Goal: Task Accomplishment & Management: Manage account settings

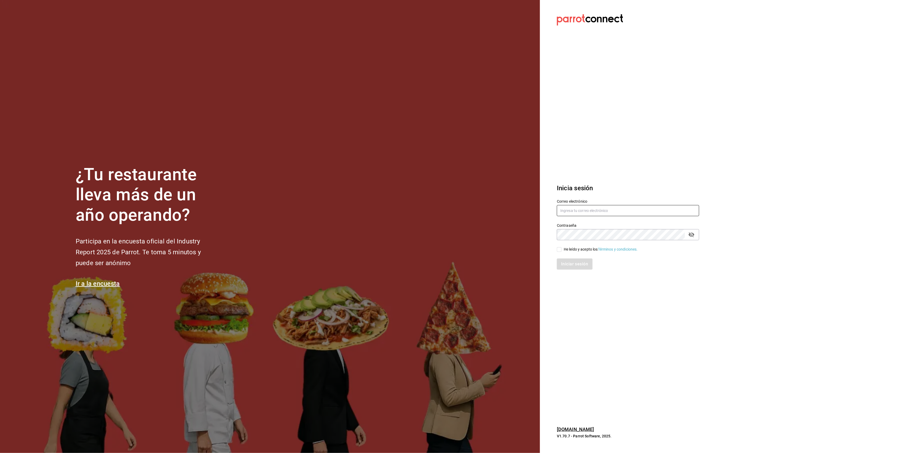
click at [602, 209] on input "text" at bounding box center [628, 210] width 142 height 11
type input "multiuser@primerpiso.com"
click at [558, 250] on input "He leído y acepto los Términos y condiciones." at bounding box center [559, 249] width 5 height 5
checkbox input "true"
click at [572, 268] on button "Iniciar sesión" at bounding box center [575, 263] width 36 height 11
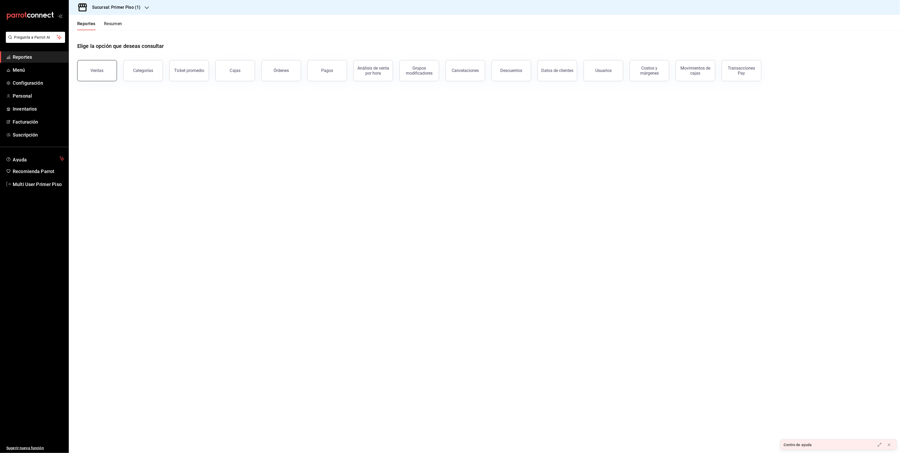
click at [104, 74] on button "Ventas" at bounding box center [97, 70] width 40 height 21
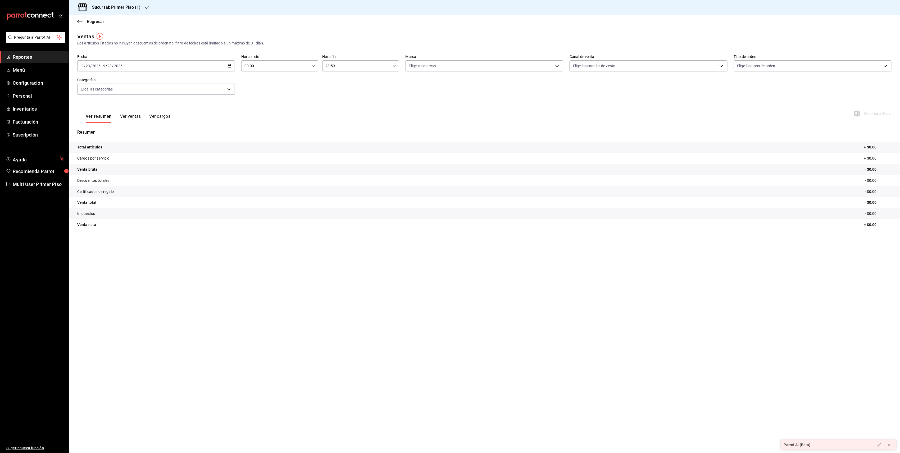
click at [229, 66] on icon "button" at bounding box center [230, 66] width 4 height 4
click at [109, 129] on span "Rango de fechas" at bounding box center [102, 130] width 41 height 6
click at [138, 102] on abbr "1" at bounding box center [138, 101] width 2 height 4
click at [146, 136] on abbr "23" at bounding box center [147, 136] width 3 height 4
click at [146, 6] on icon "button" at bounding box center [147, 8] width 4 height 4
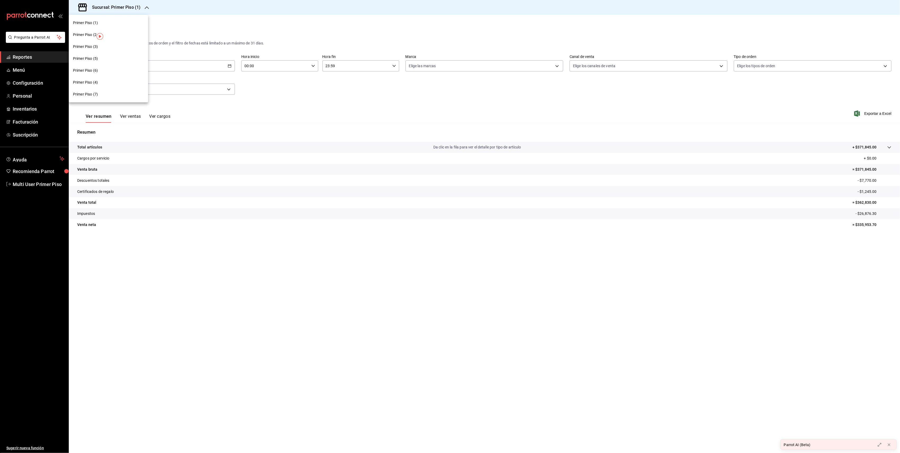
click at [89, 34] on span "Primer Piso (2)" at bounding box center [85, 35] width 25 height 6
click at [80, 22] on icon "button" at bounding box center [79, 21] width 5 height 5
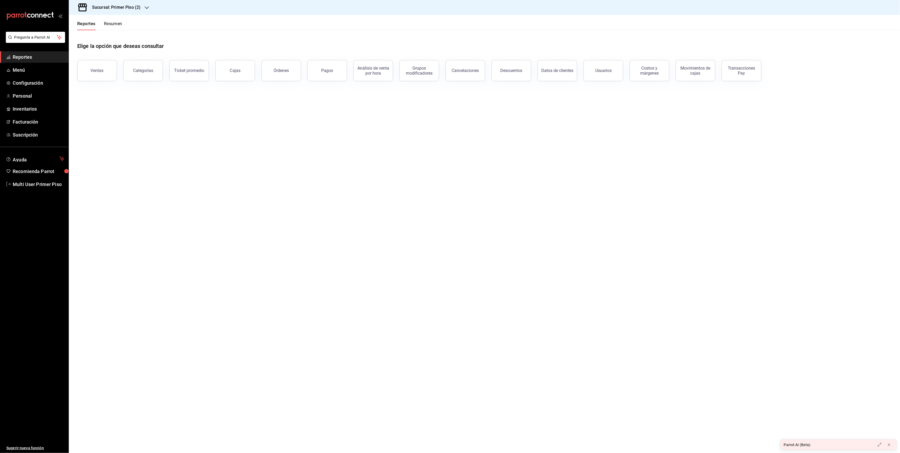
click at [109, 25] on button "Resumen" at bounding box center [113, 25] width 18 height 9
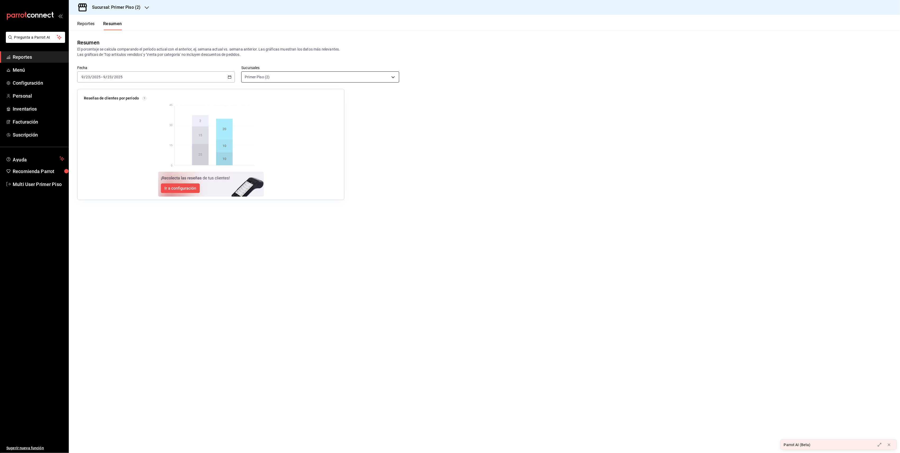
click at [325, 76] on body "Pregunta a Parrot AI Reportes Menú Configuración Personal Inventarios Facturaci…" at bounding box center [450, 226] width 900 height 453
click at [247, 97] on input "checkbox" at bounding box center [247, 96] width 5 height 5
checkbox input "true"
type input "[object Object],[object Object],[object Object],[object Object],[object Object]…"
checkbox input "true"
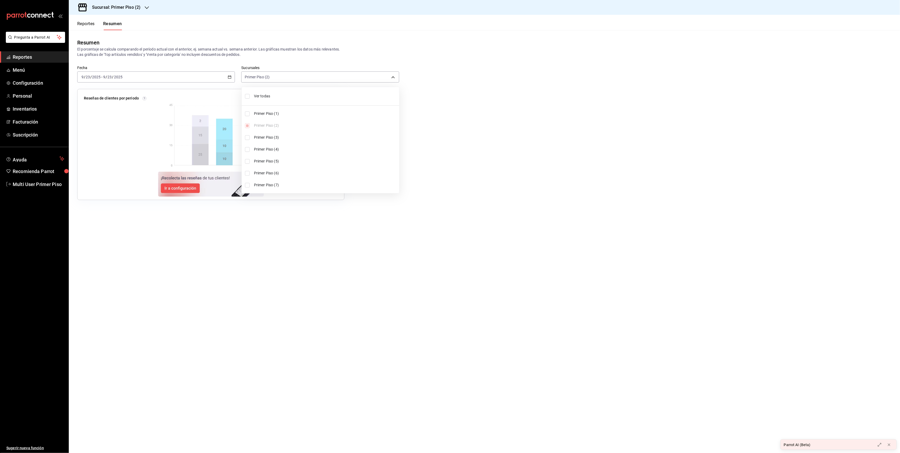
checkbox input "true"
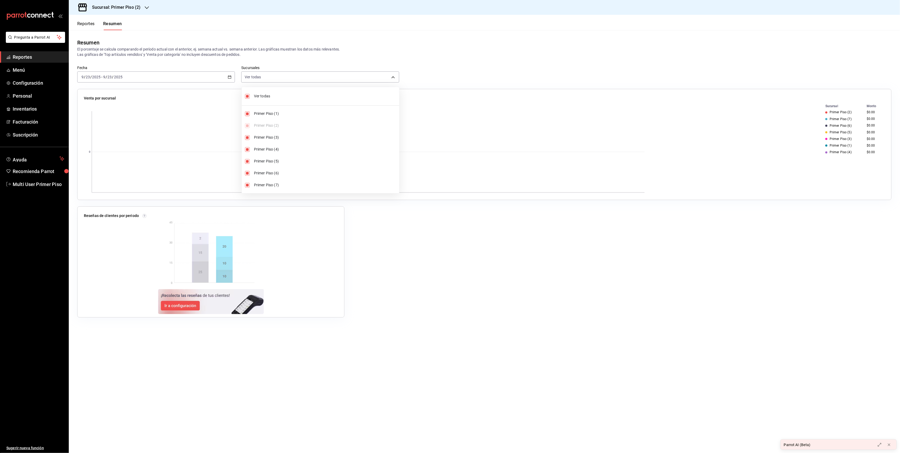
click at [248, 173] on input "checkbox" at bounding box center [247, 173] width 5 height 5
checkbox input "false"
type input "[object Object],[object Object],[object Object],[object Object],[object Object]…"
checkbox input "false"
click at [228, 76] on div at bounding box center [450, 226] width 900 height 453
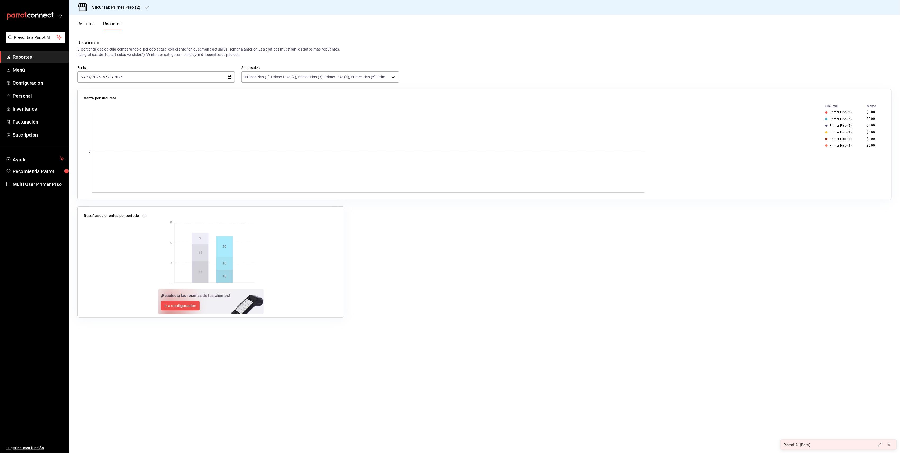
click at [230, 77] on icon "button" at bounding box center [230, 77] width 4 height 4
click at [90, 153] on span "Rango de fechas" at bounding box center [102, 153] width 41 height 6
click at [138, 113] on abbr "1" at bounding box center [138, 112] width 2 height 4
click at [146, 150] on button "23" at bounding box center [147, 147] width 9 height 10
